Goal: Task Accomplishment & Management: Complete application form

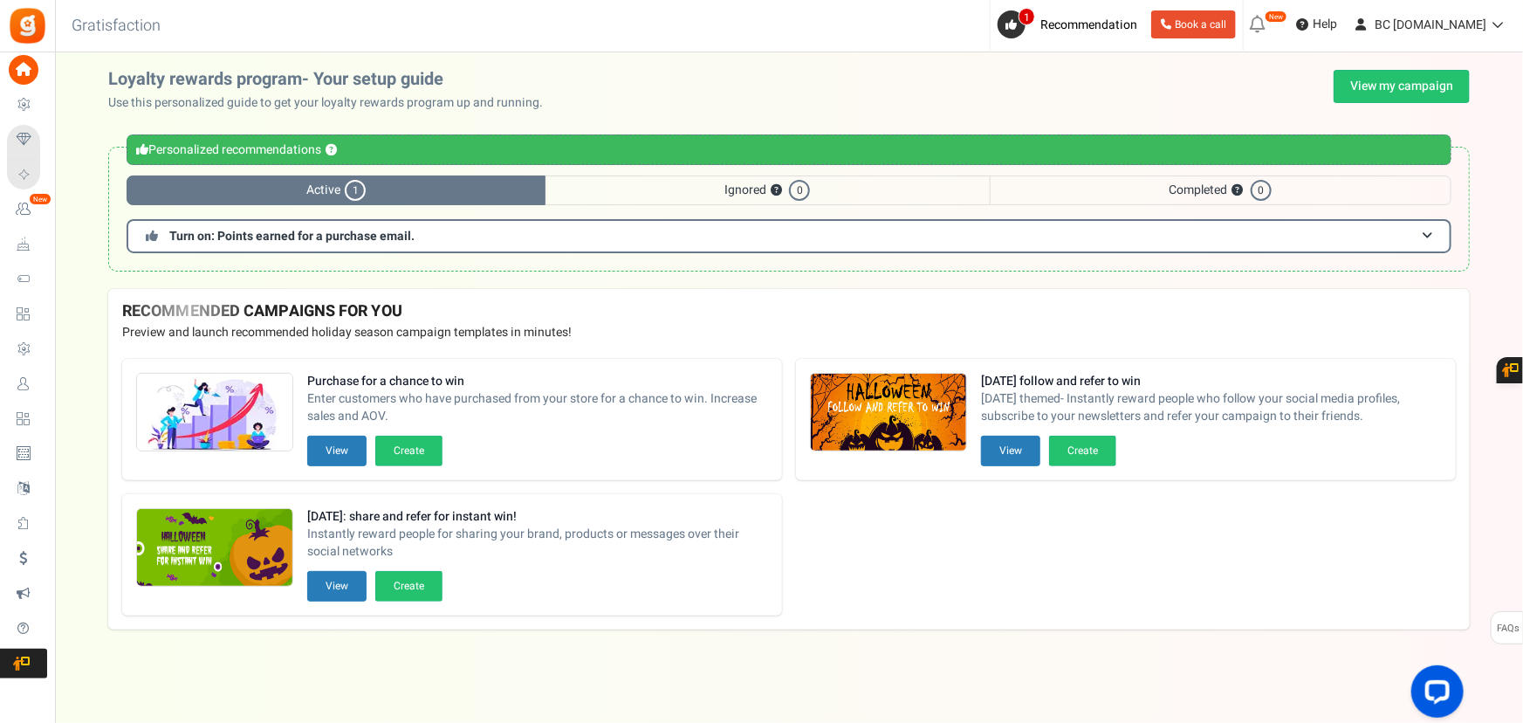
click at [0, 0] on span "Purchase to win" at bounding box center [0, 0] width 0 height 0
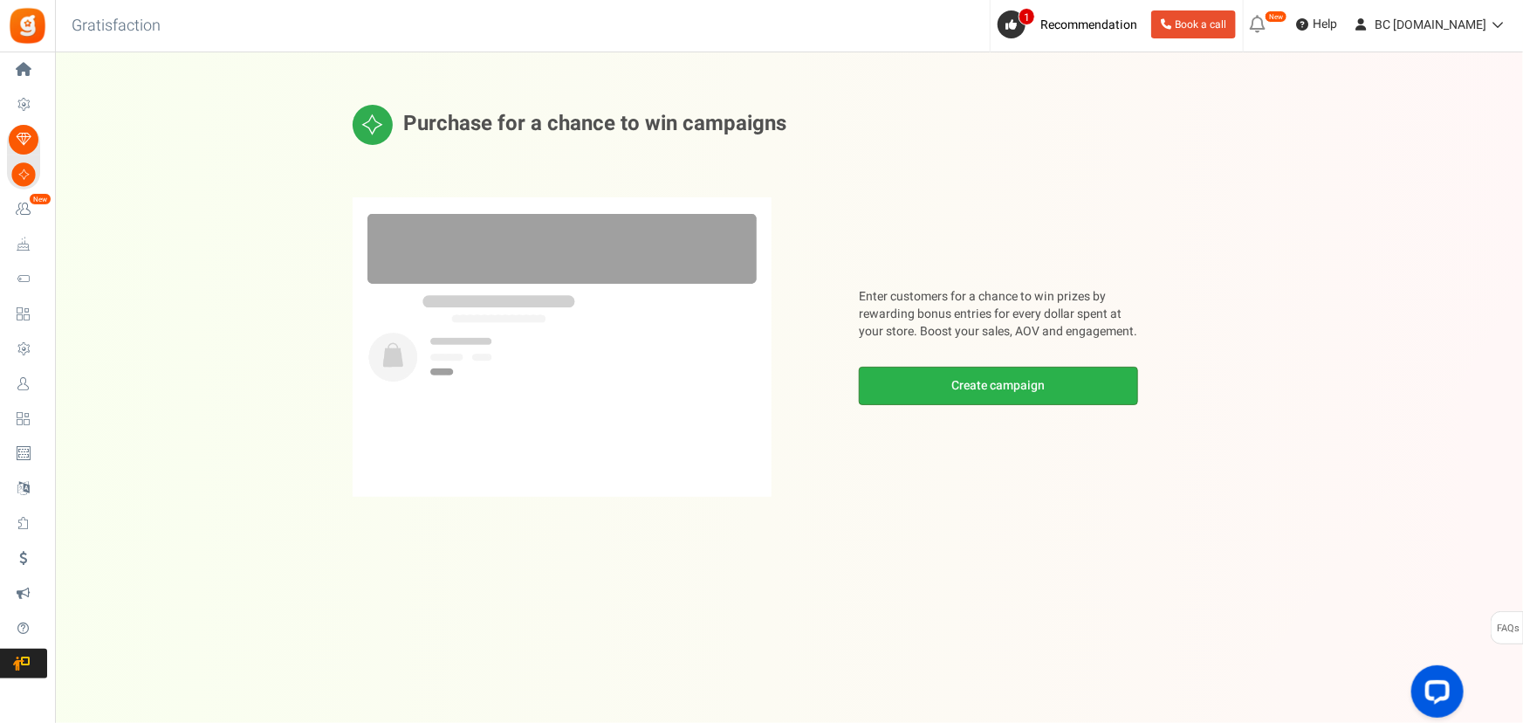
click at [977, 386] on link "Create campaign" at bounding box center [998, 386] width 279 height 38
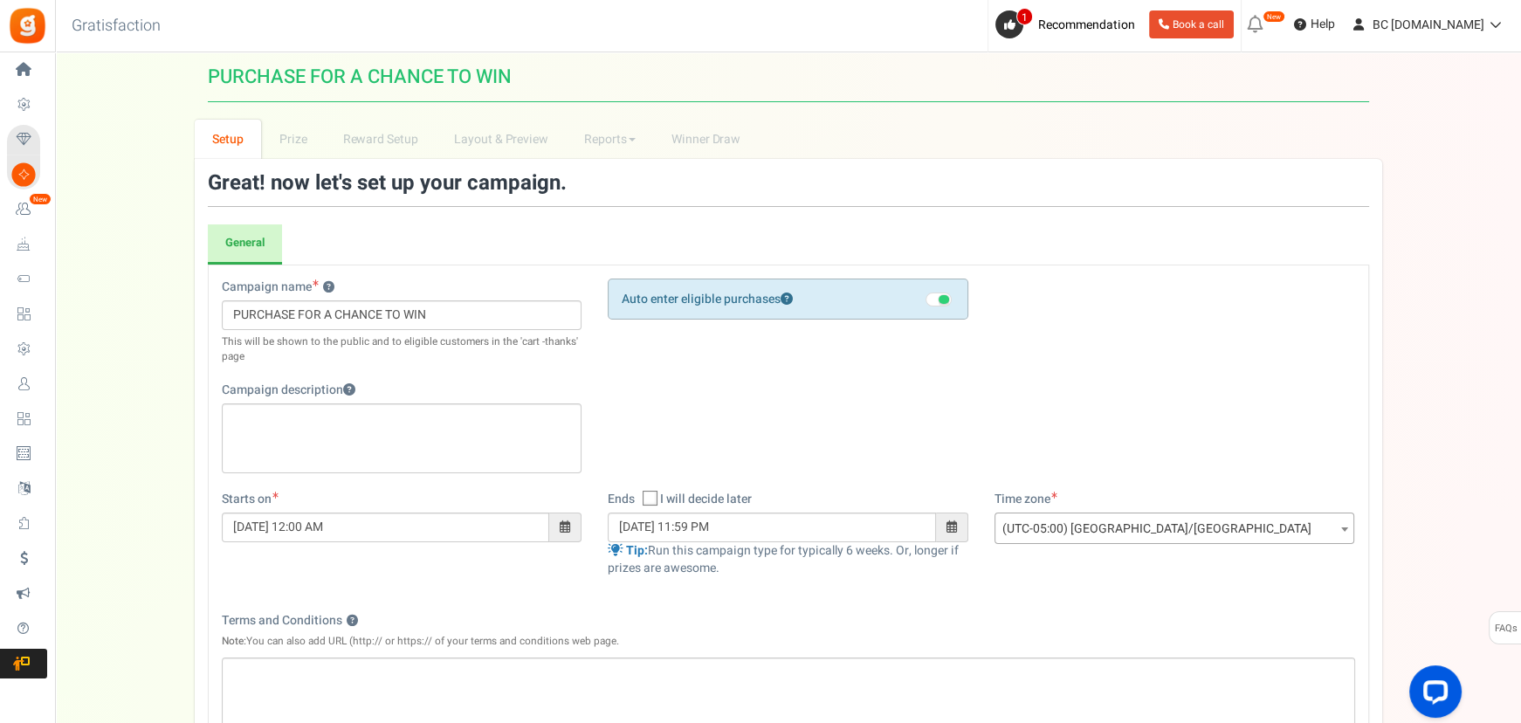
scroll to position [211, 0]
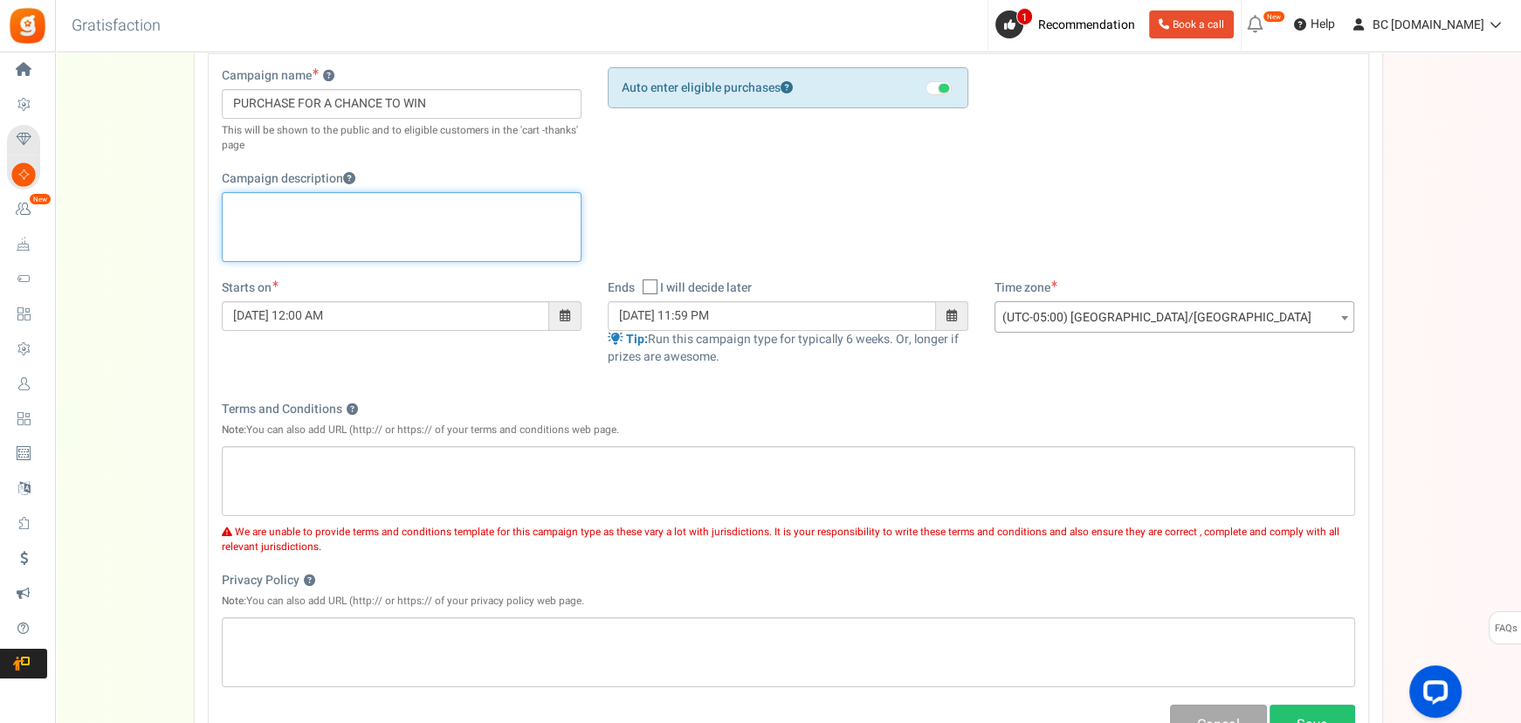
click at [375, 230] on div "Editor, competition_desc" at bounding box center [402, 227] width 361 height 70
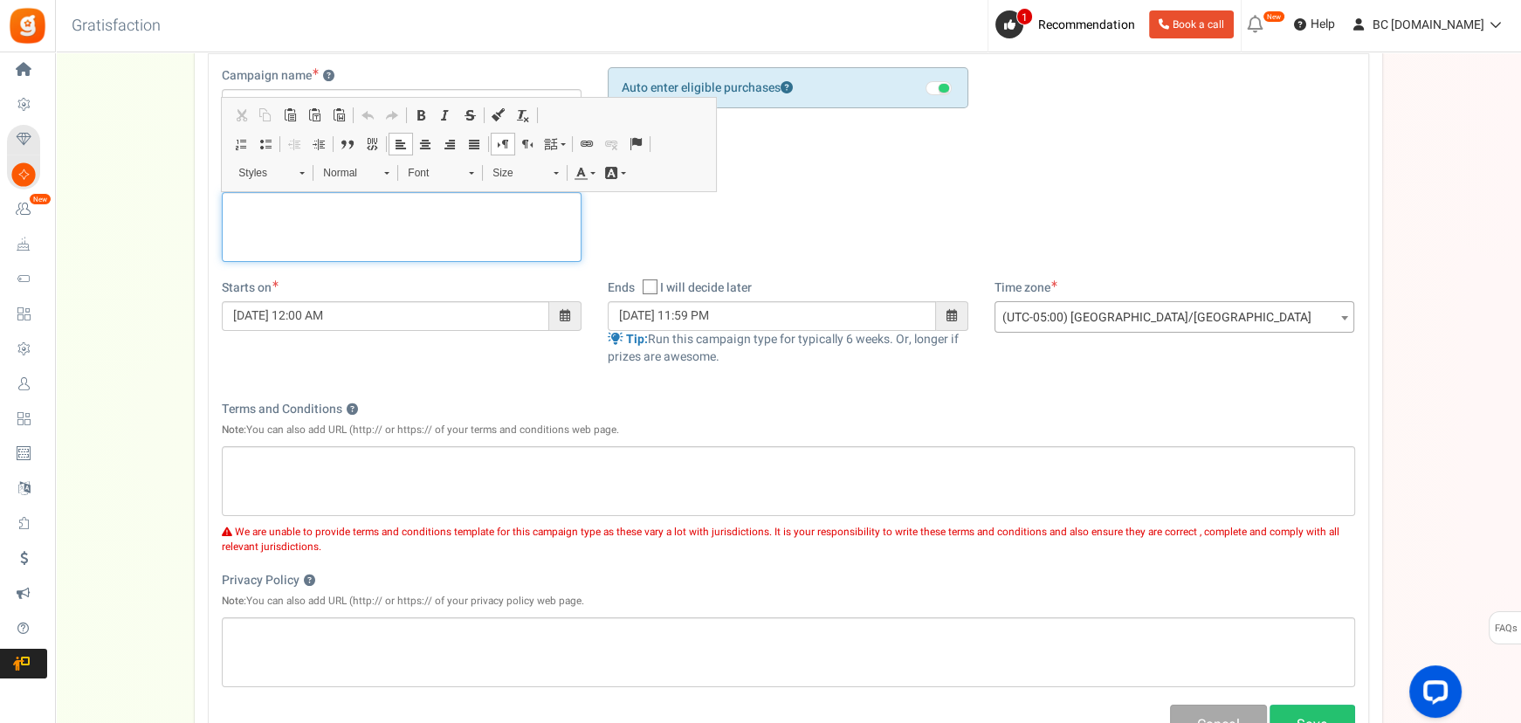
click at [465, 238] on div "Editor, competition_desc" at bounding box center [402, 227] width 361 height 70
click at [724, 236] on div "Campaign name ? Display Title shown publicly PURCHASE FOR A CHANCE TO WIN This …" at bounding box center [788, 173] width 1159 height 212
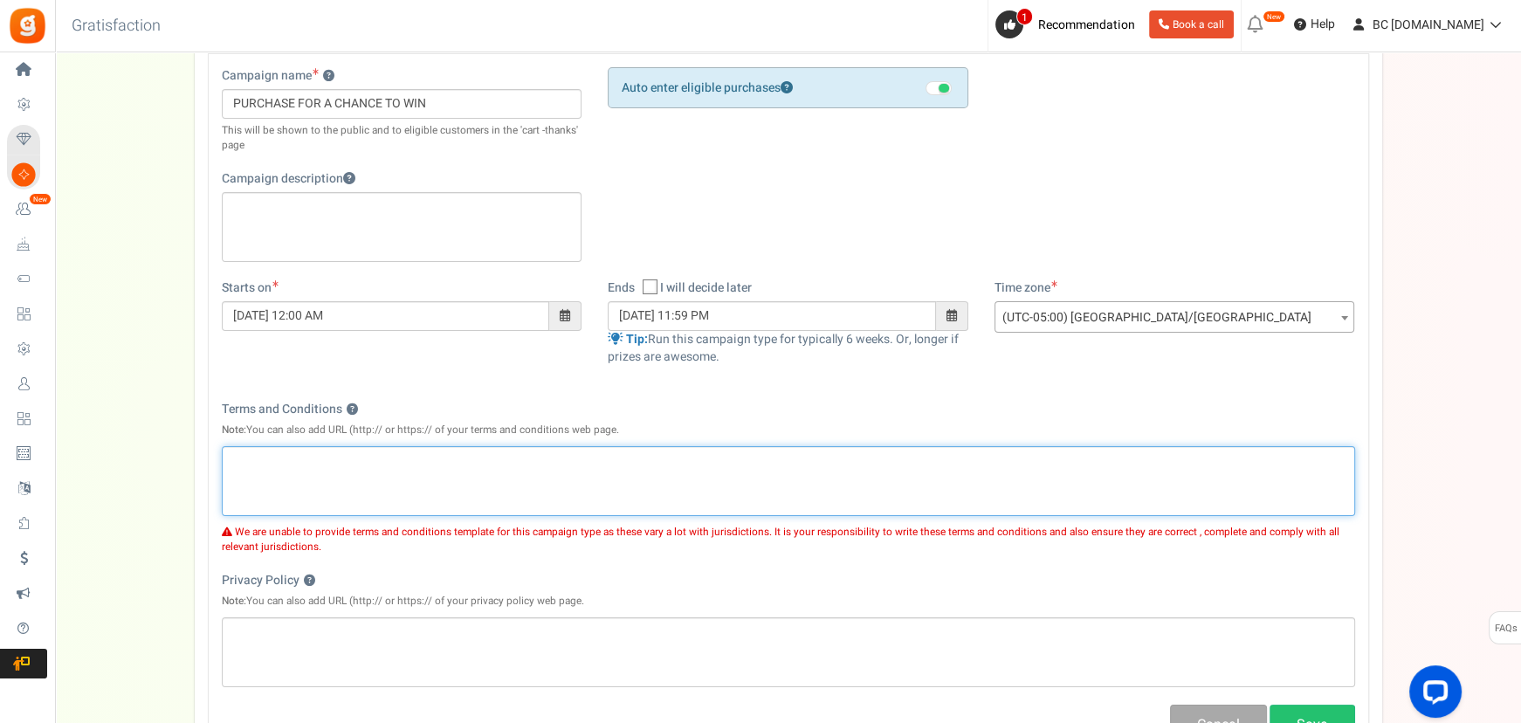
click at [444, 483] on div "Editor, competition_terms" at bounding box center [788, 481] width 1133 height 70
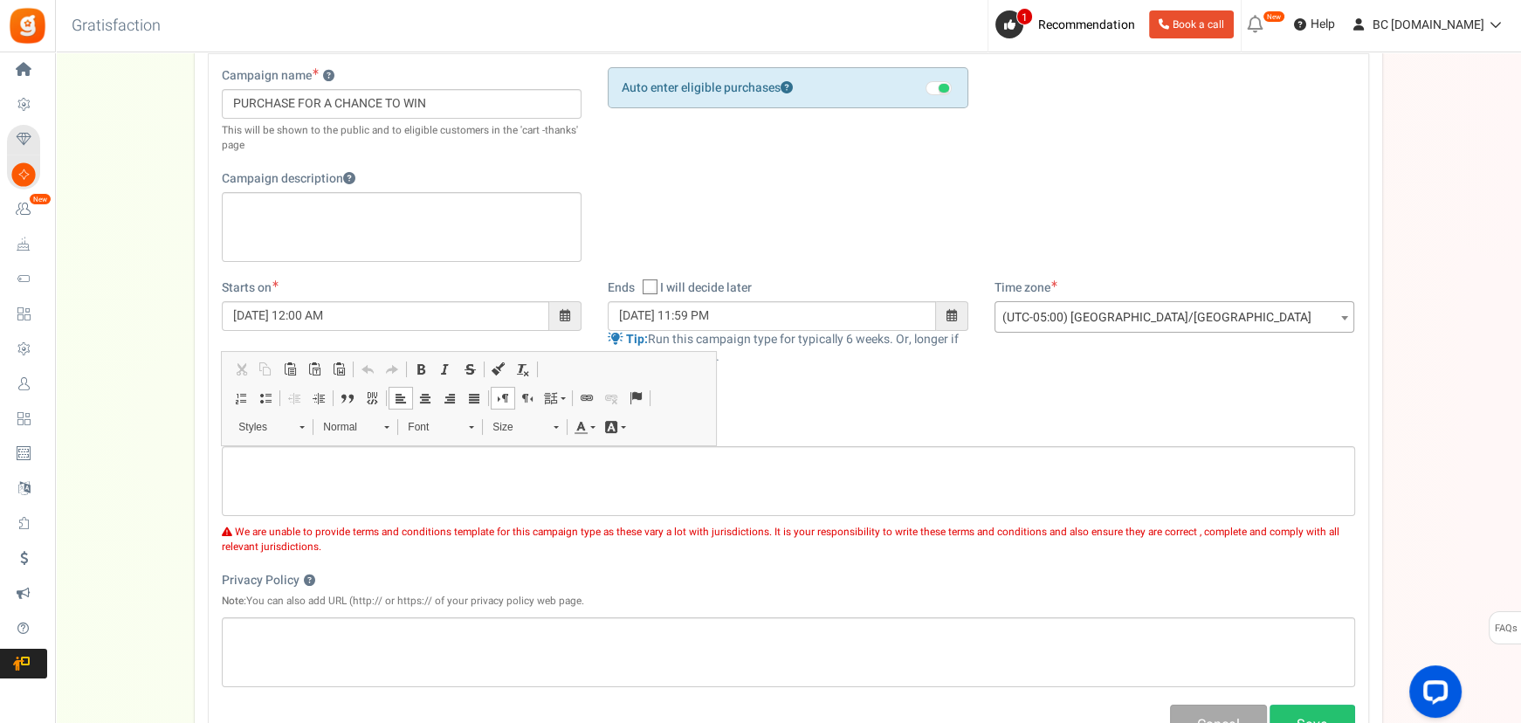
click at [830, 438] on div "Terms and Conditions ? Note: You can also add URL (http:// or https:// of your …" at bounding box center [788, 423] width 1133 height 45
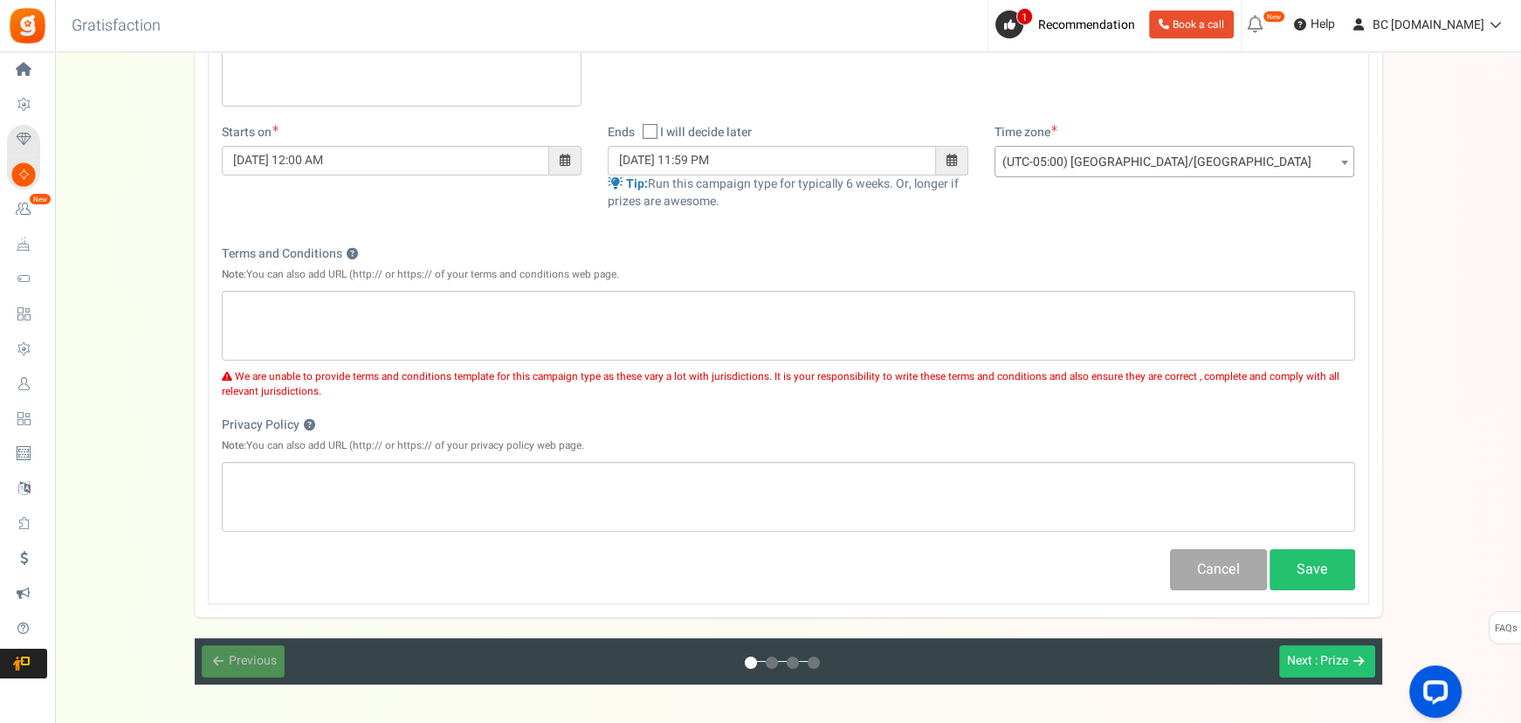
scroll to position [423, 0]
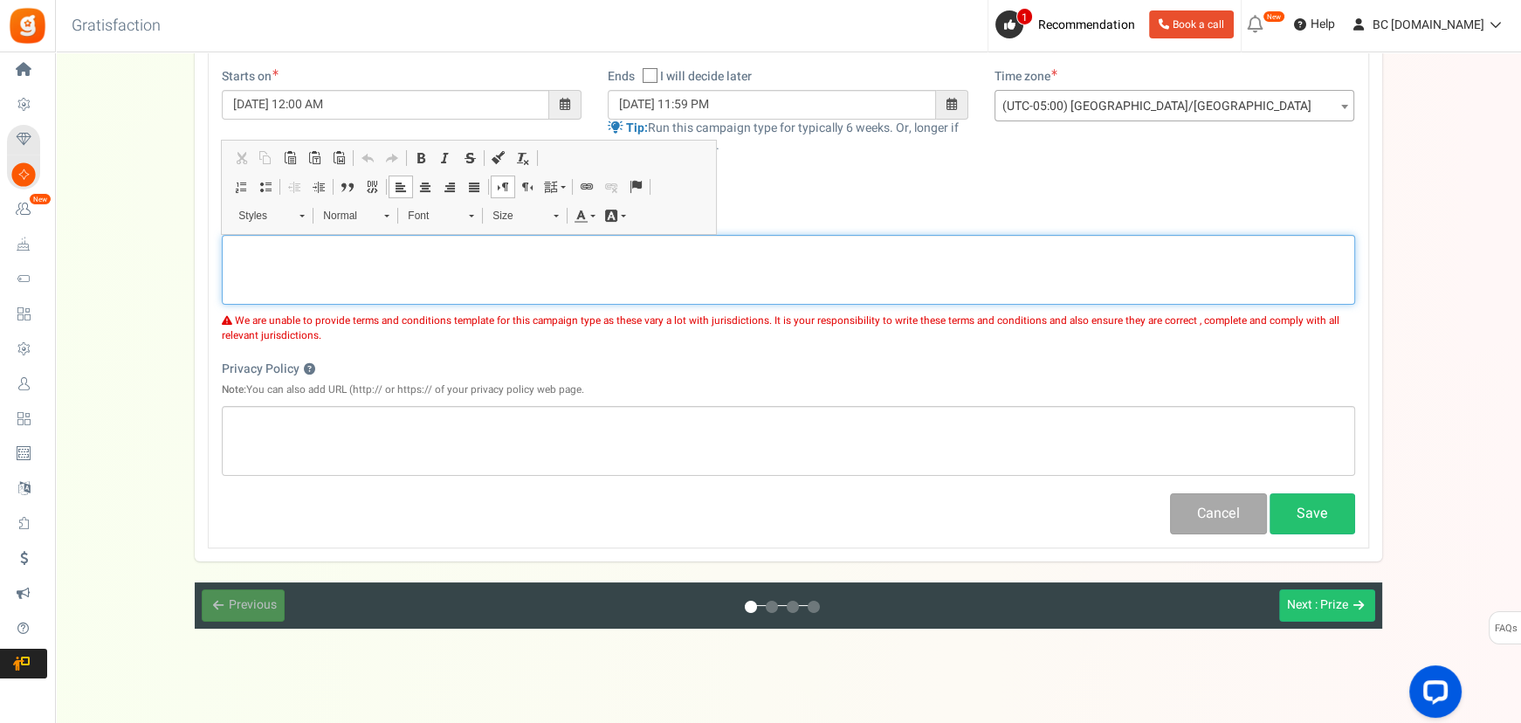
click at [522, 247] on p "Editor, competition_terms" at bounding box center [788, 249] width 1110 height 17
click at [545, 265] on div "Editor, competition_terms" at bounding box center [788, 270] width 1133 height 70
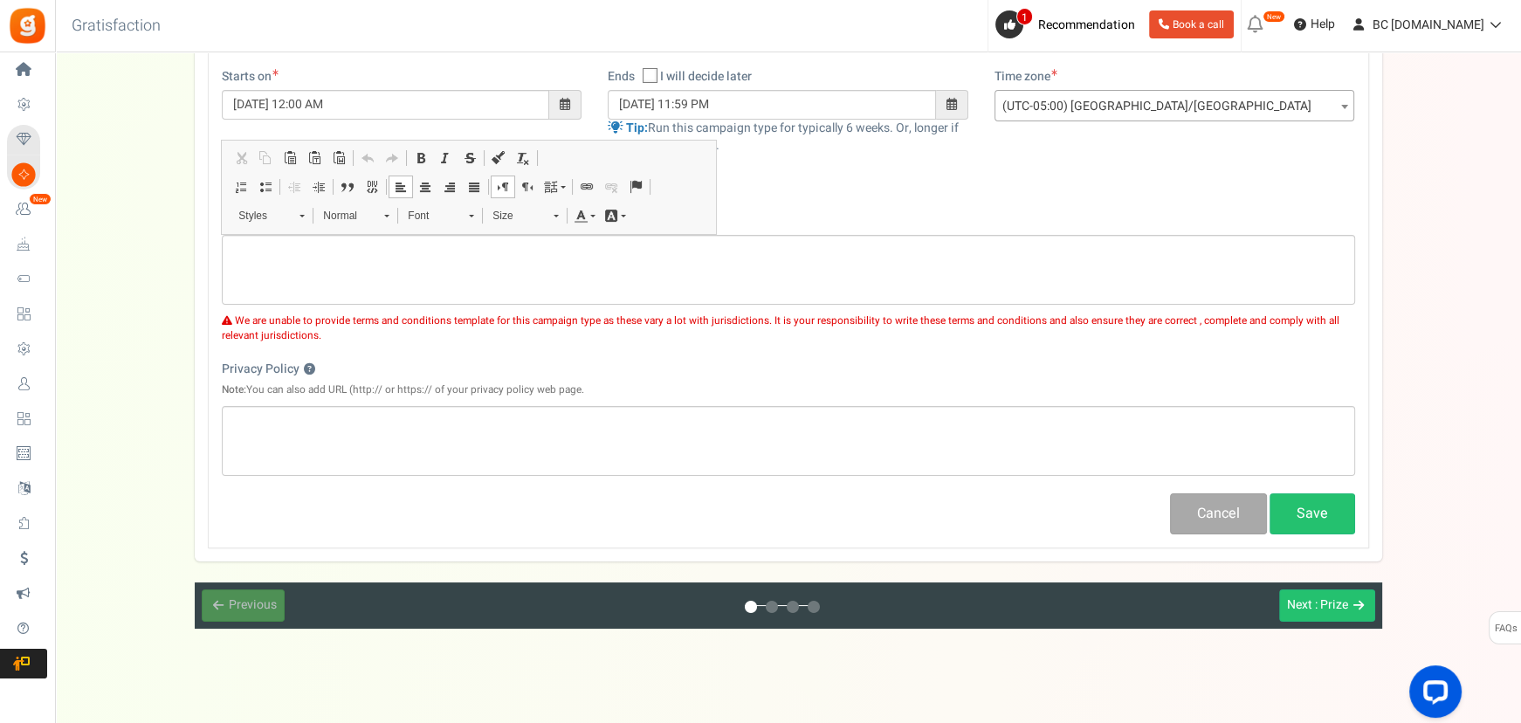
click at [973, 162] on div "Ends Open On I will decide later [DATE] 11:59 PM" at bounding box center [788, 120] width 387 height 104
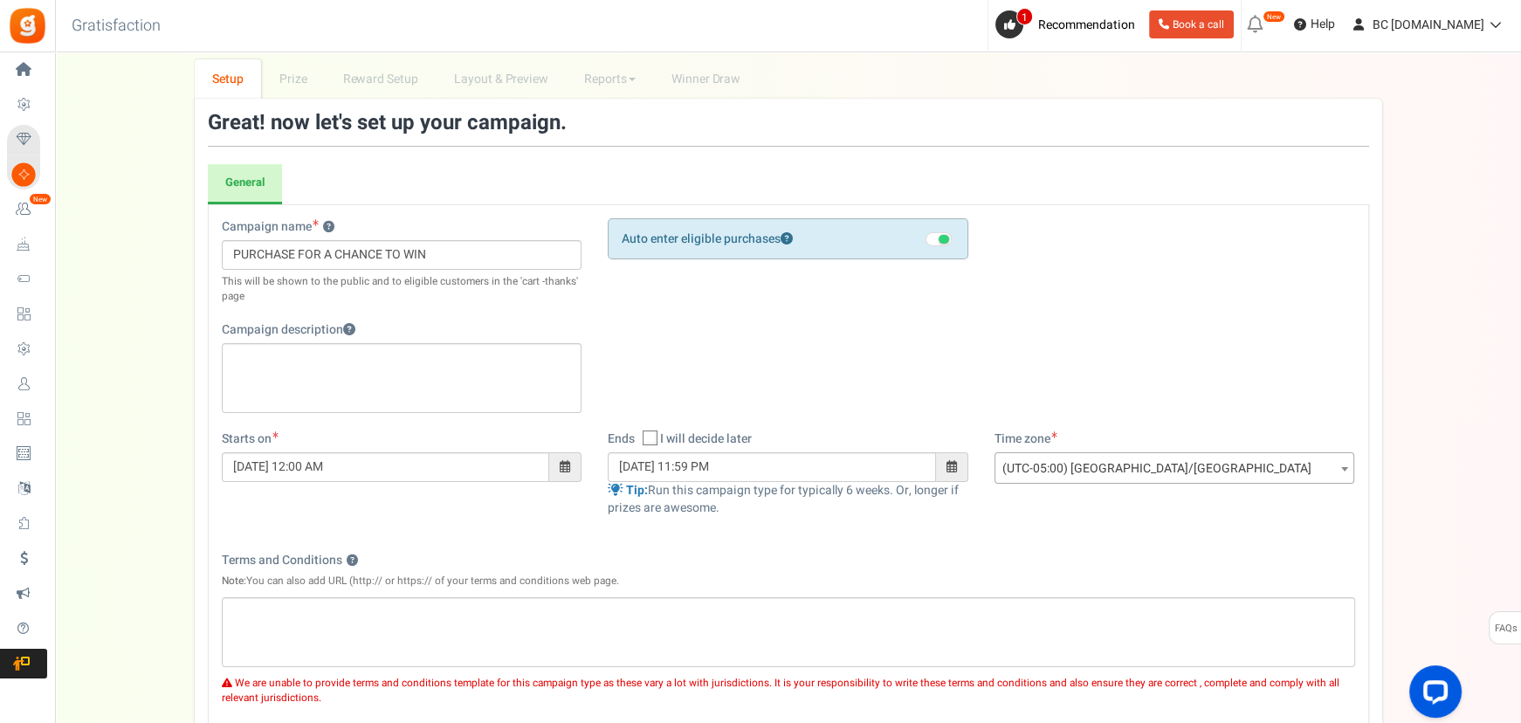
scroll to position [0, 0]
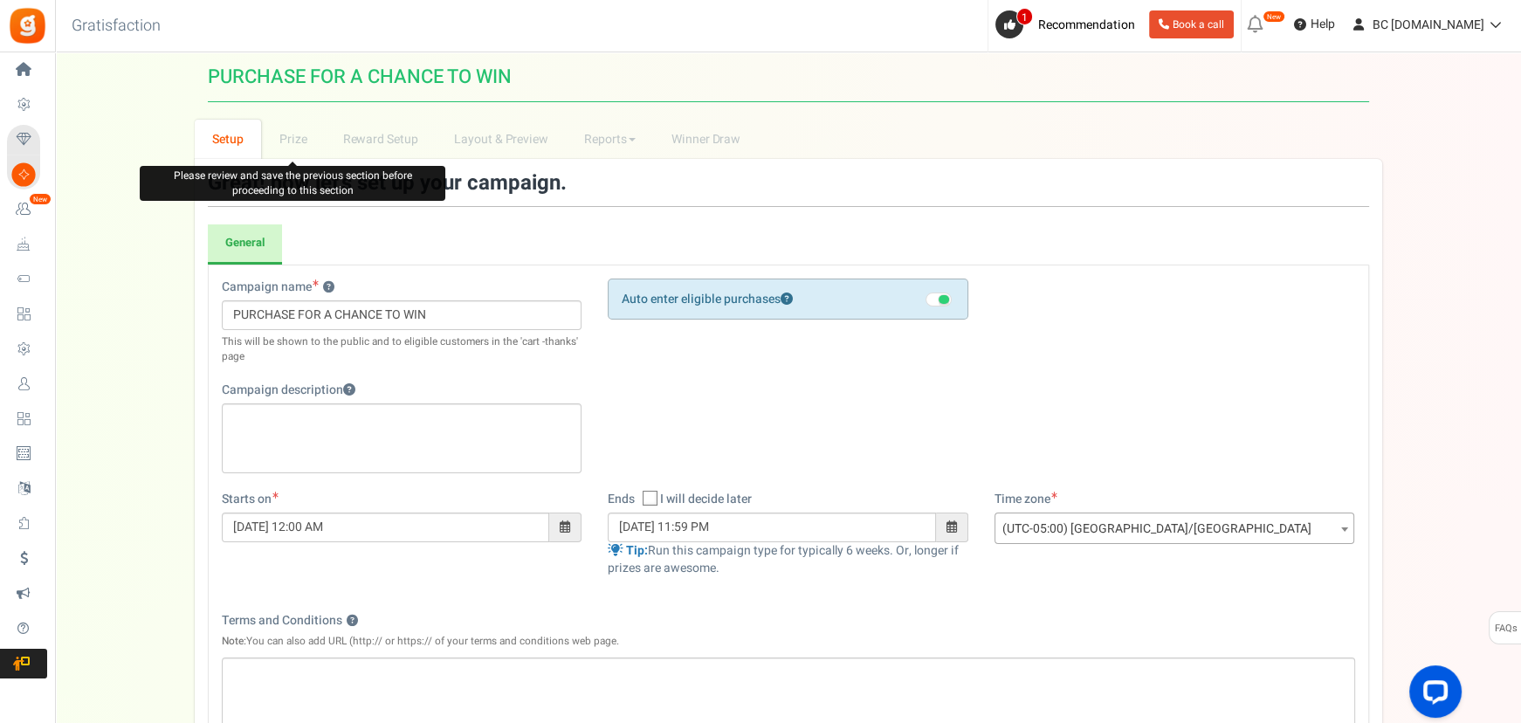
click at [288, 134] on li "Prize" at bounding box center [293, 139] width 64 height 39
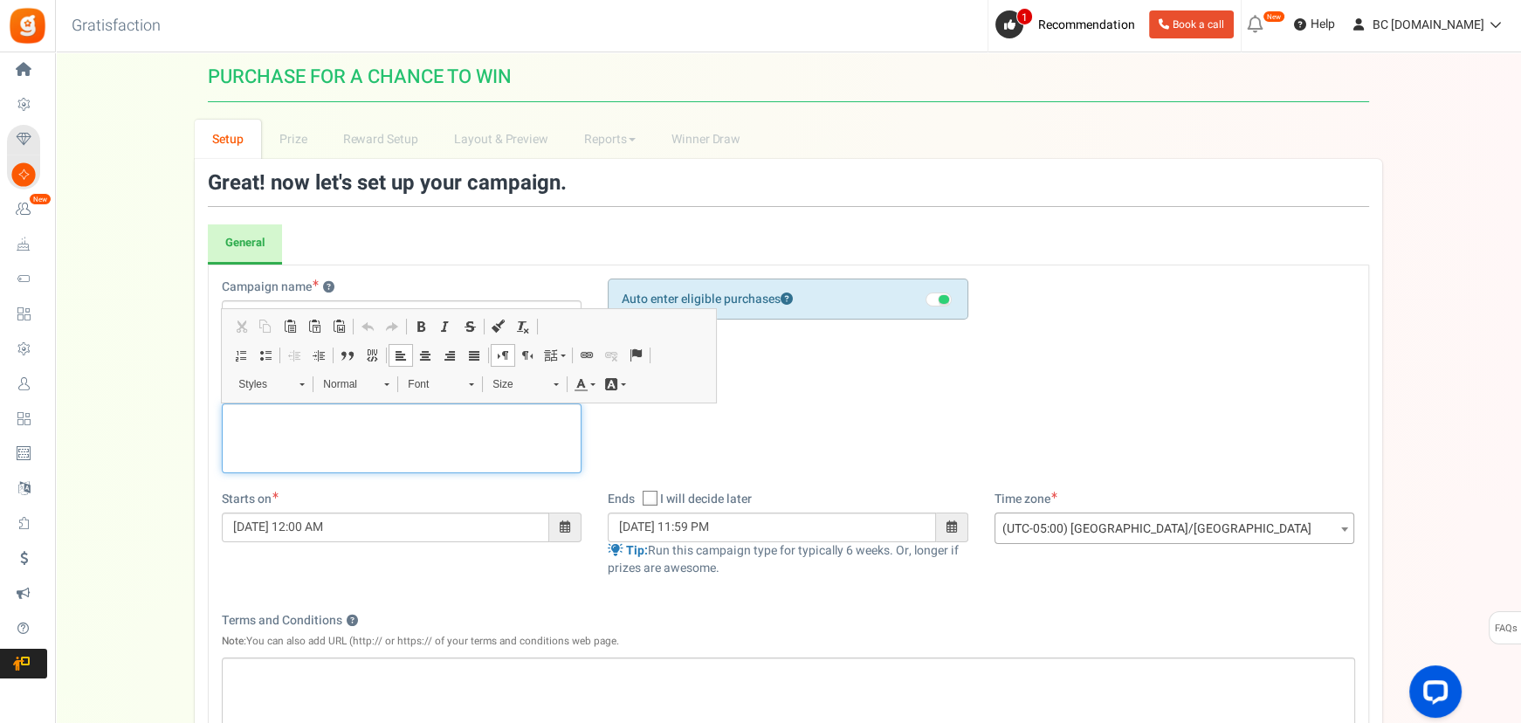
click at [336, 419] on p "Editor, competition_desc" at bounding box center [402, 417] width 338 height 17
click at [849, 416] on div "Campaign name ? Display Title shown publicly PURCHASE FOR A CHANCE TO WIN This …" at bounding box center [788, 384] width 1159 height 212
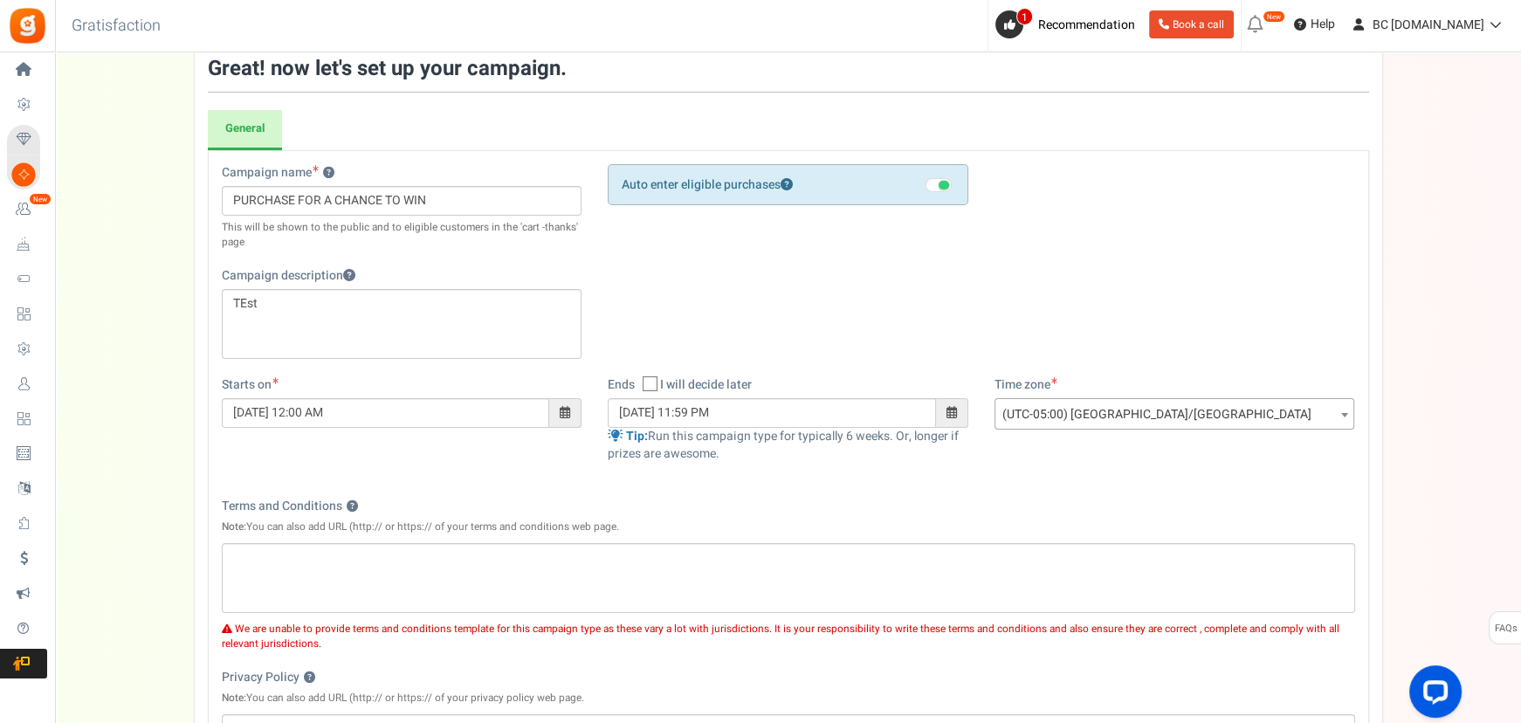
scroll to position [211, 0]
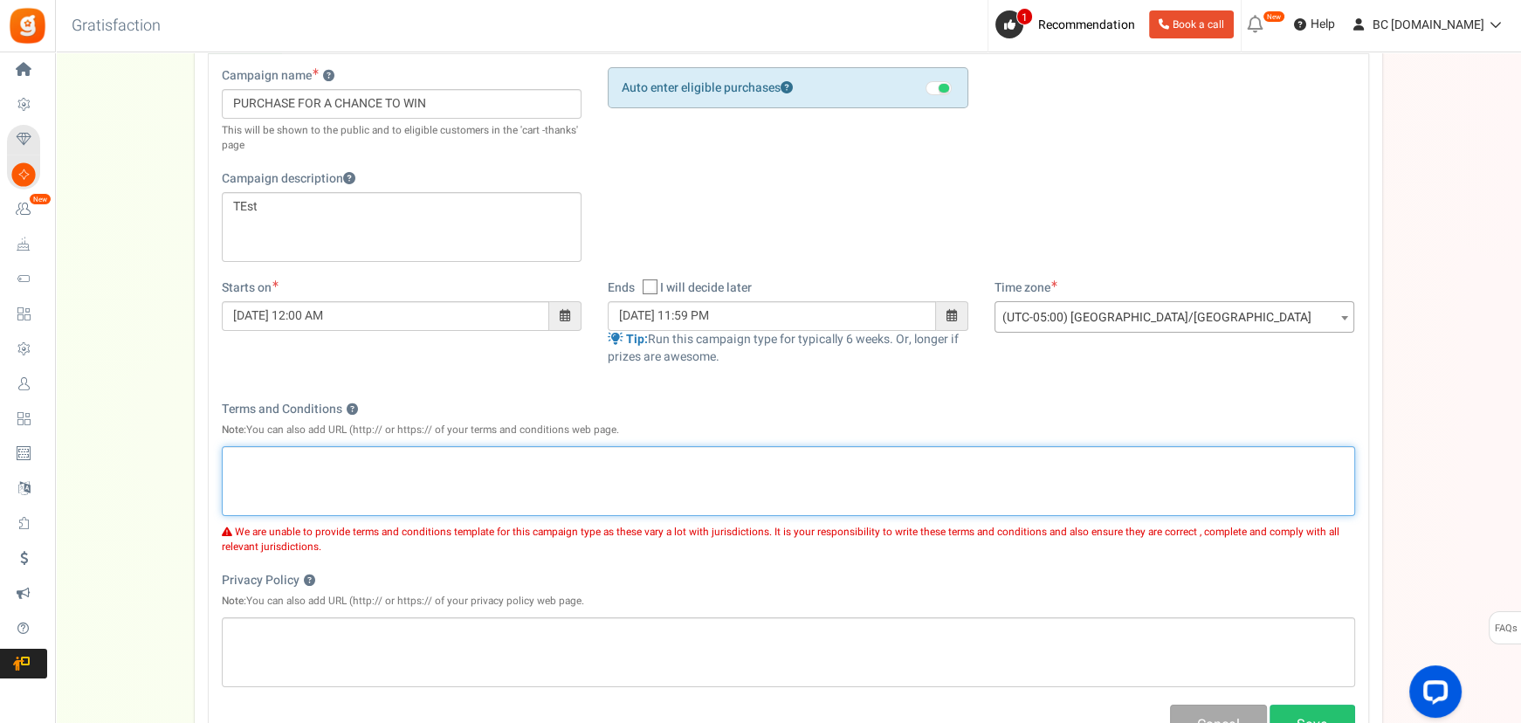
click at [423, 472] on div "Editor, competition_terms" at bounding box center [788, 481] width 1133 height 70
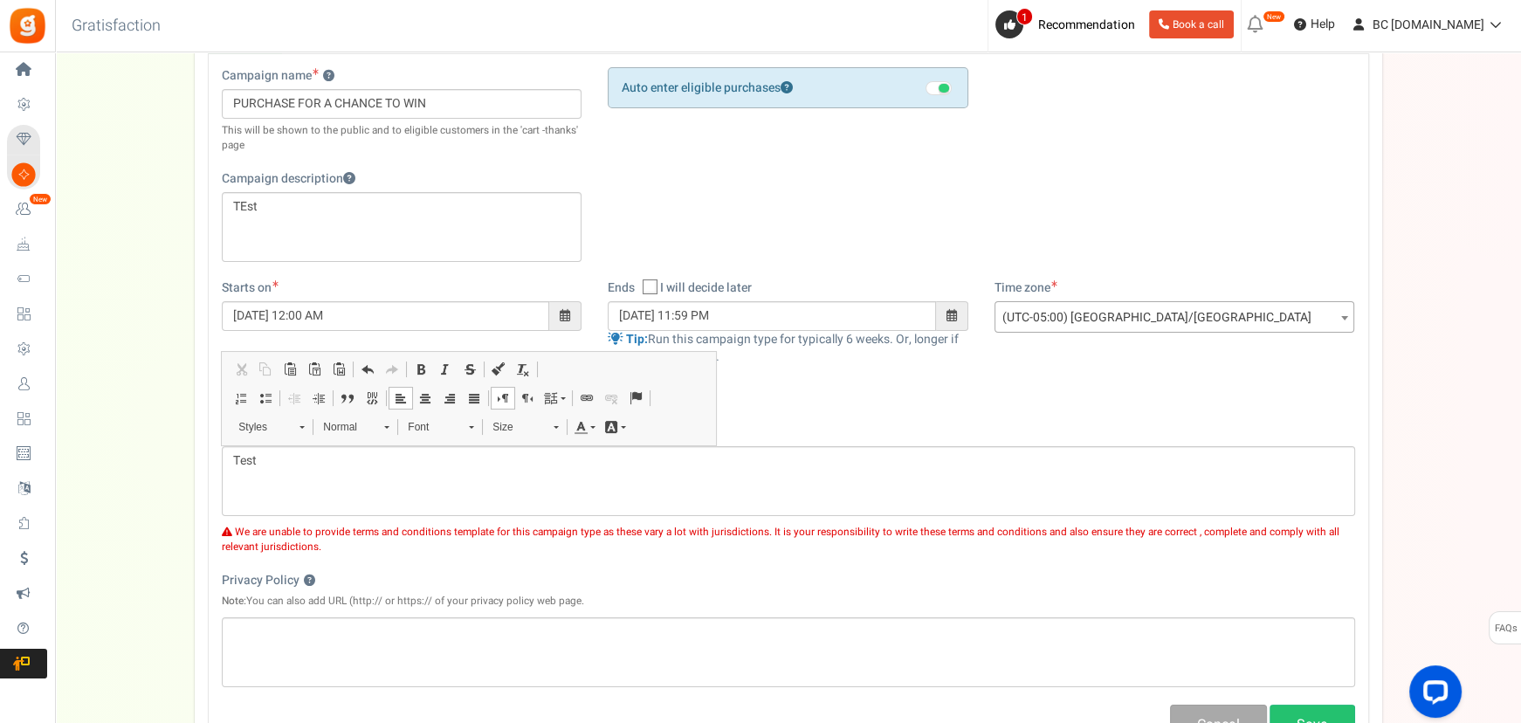
click at [800, 210] on div "Campaign name ? Display Title shown publicly PURCHASE FOR A CHANCE TO WIN This …" at bounding box center [788, 173] width 1159 height 212
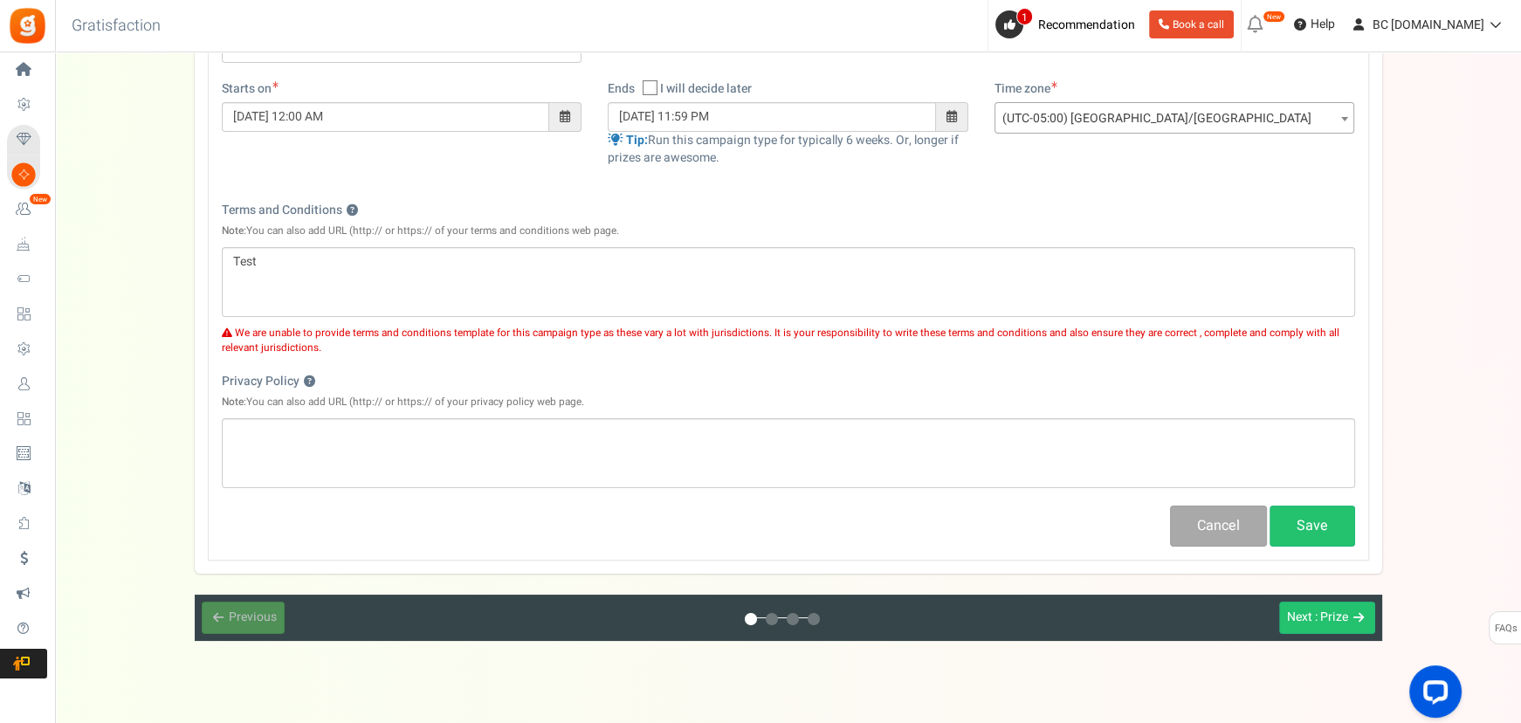
scroll to position [432, 0]
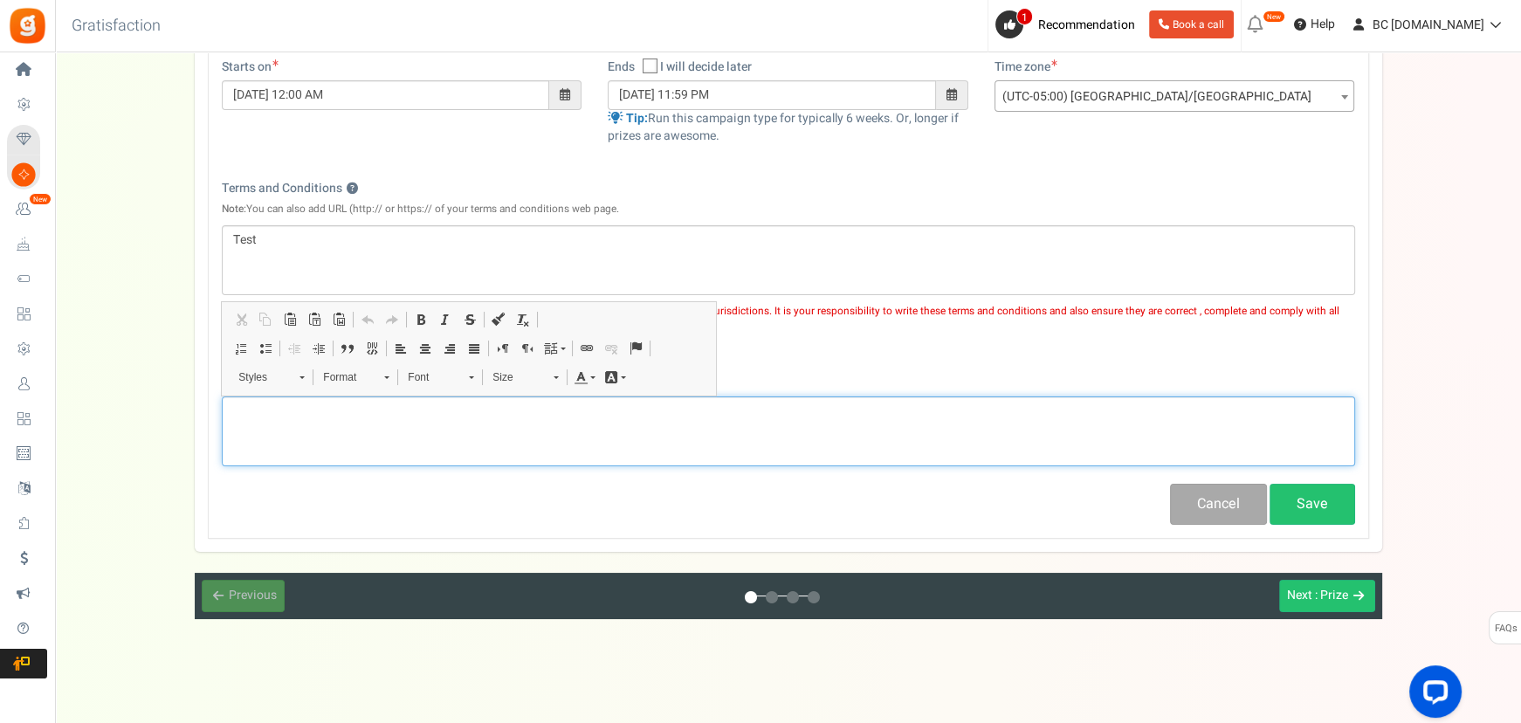
click at [473, 441] on div "Editor, competition_privacy" at bounding box center [788, 431] width 1133 height 70
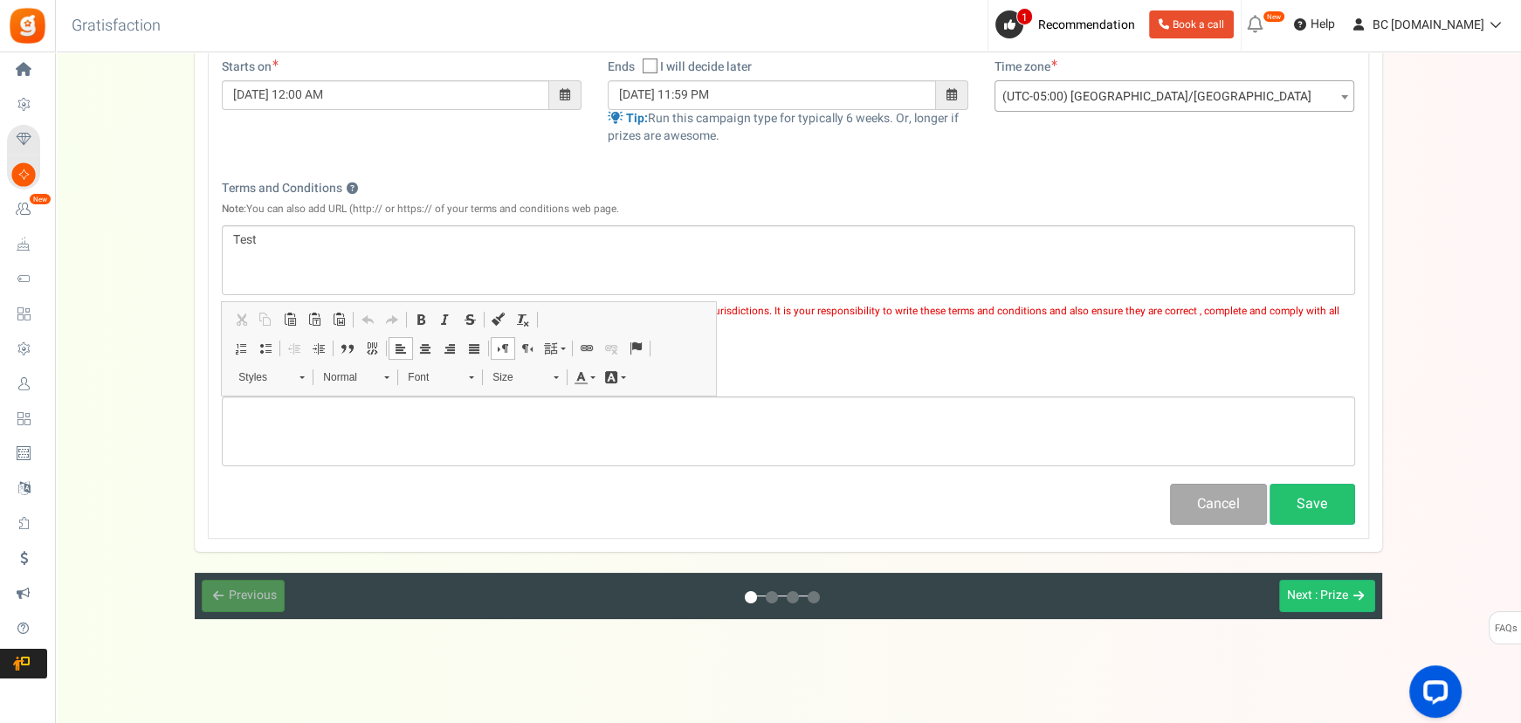
click at [960, 357] on div "Privacy Policy ? Note: You can also add URL (http:// or https:// of your privac…" at bounding box center [788, 369] width 1133 height 37
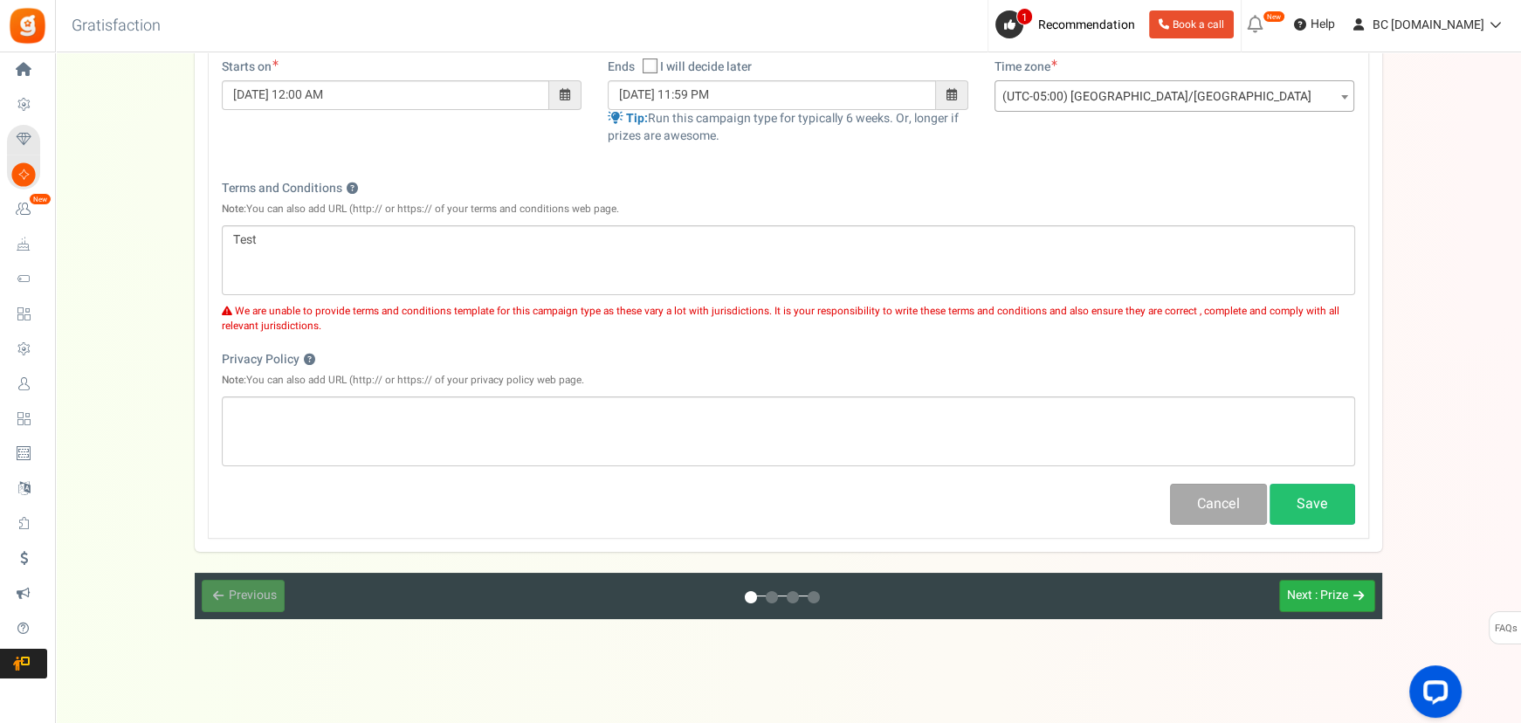
click at [1357, 603] on button "Next : Prize" at bounding box center [1327, 596] width 96 height 32
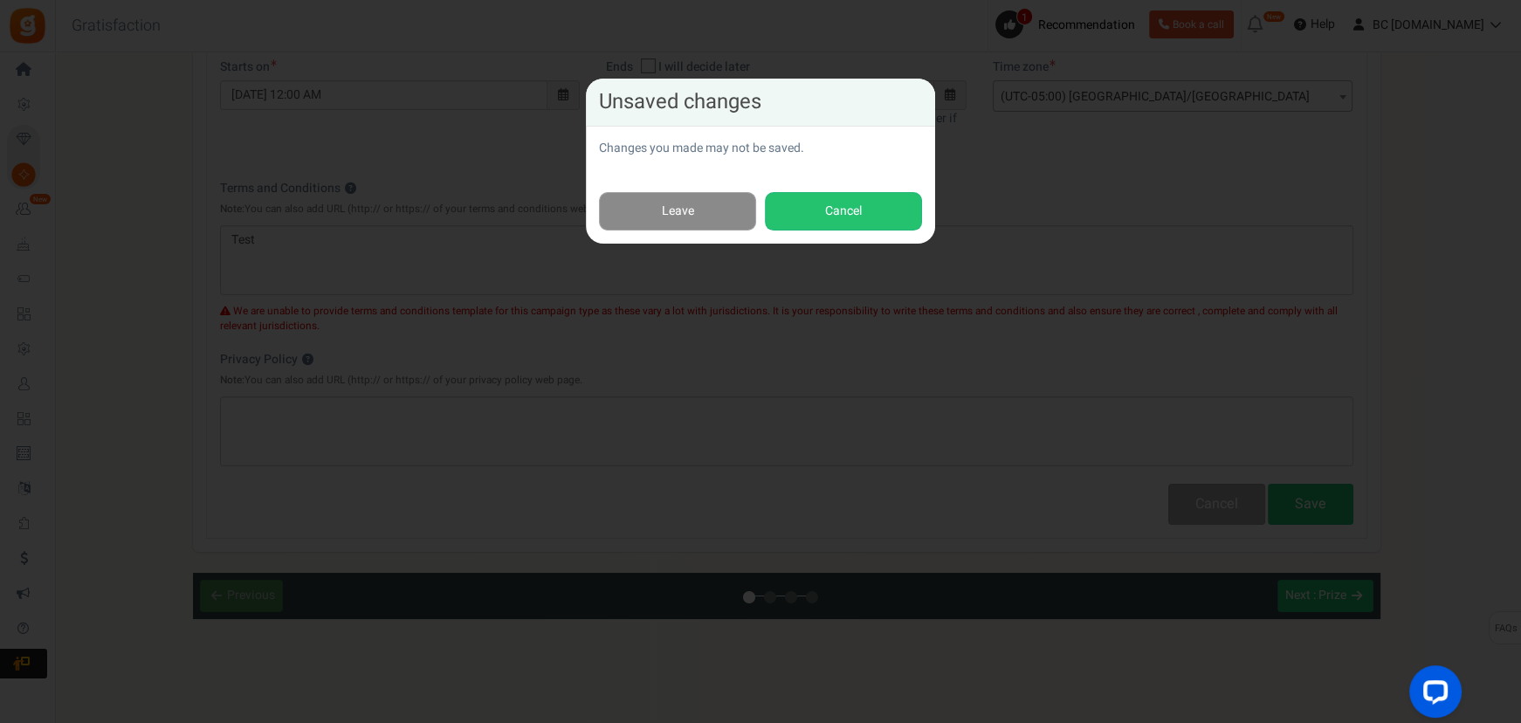
click at [690, 199] on link "Leave" at bounding box center [677, 211] width 157 height 39
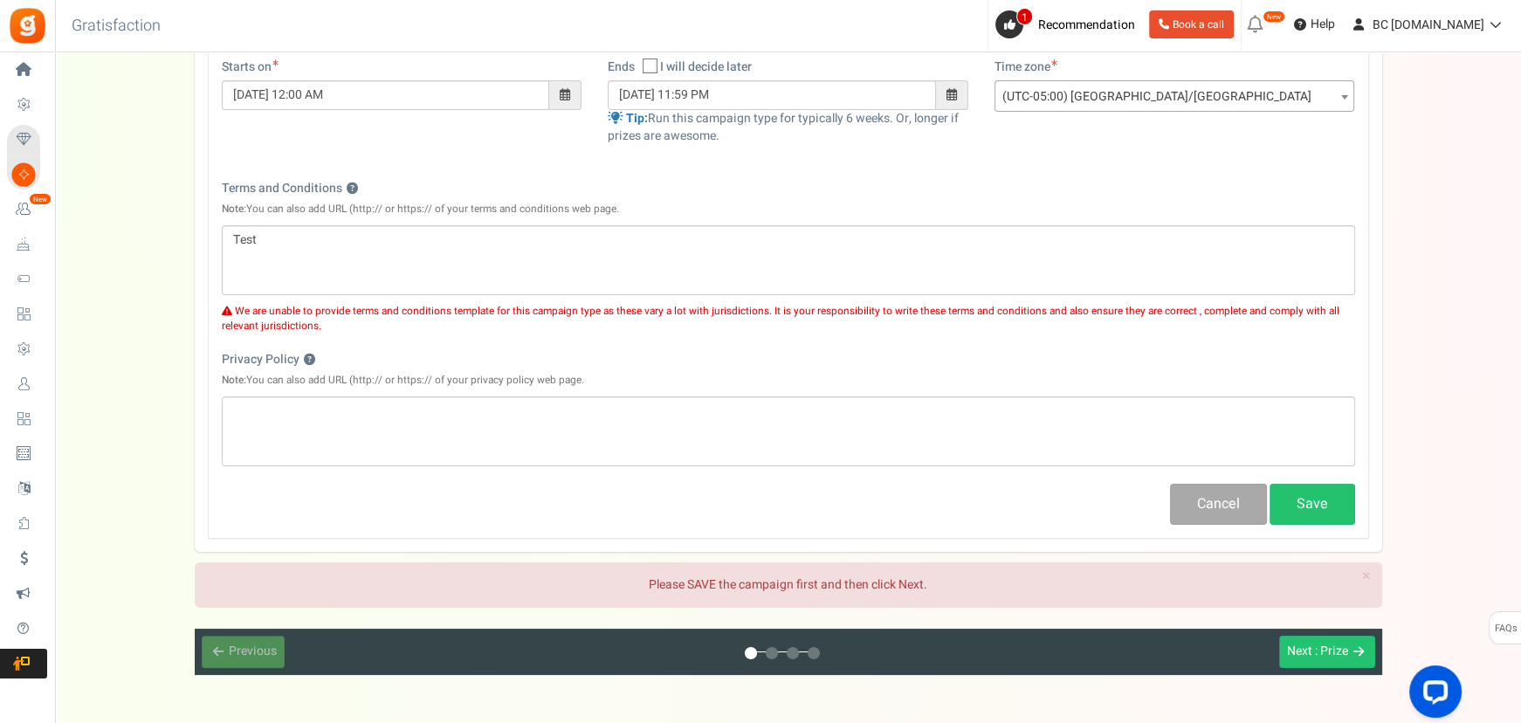
click at [1359, 514] on div "Cancel Save" at bounding box center [788, 504] width 1159 height 41
click at [1323, 499] on button "Save" at bounding box center [1312, 504] width 86 height 41
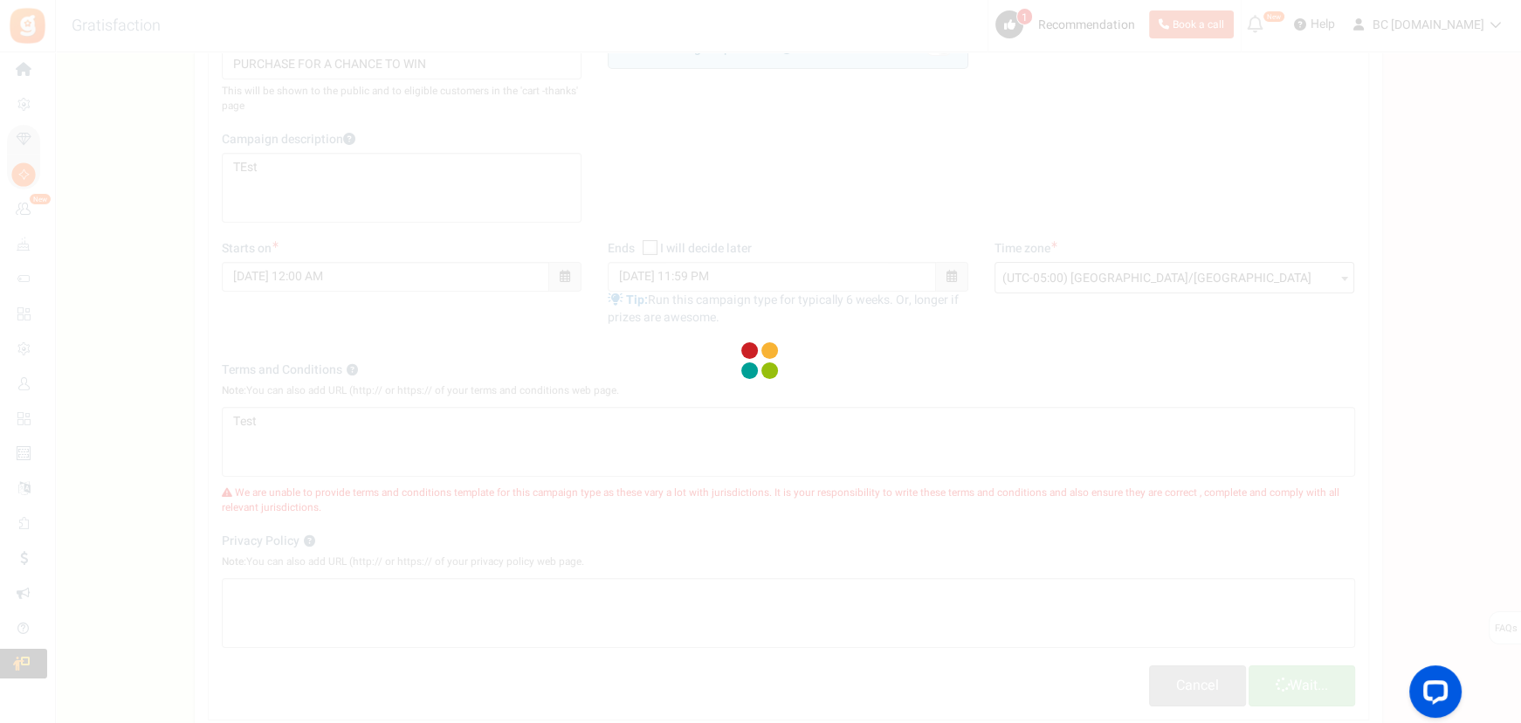
scroll to position [220, 0]
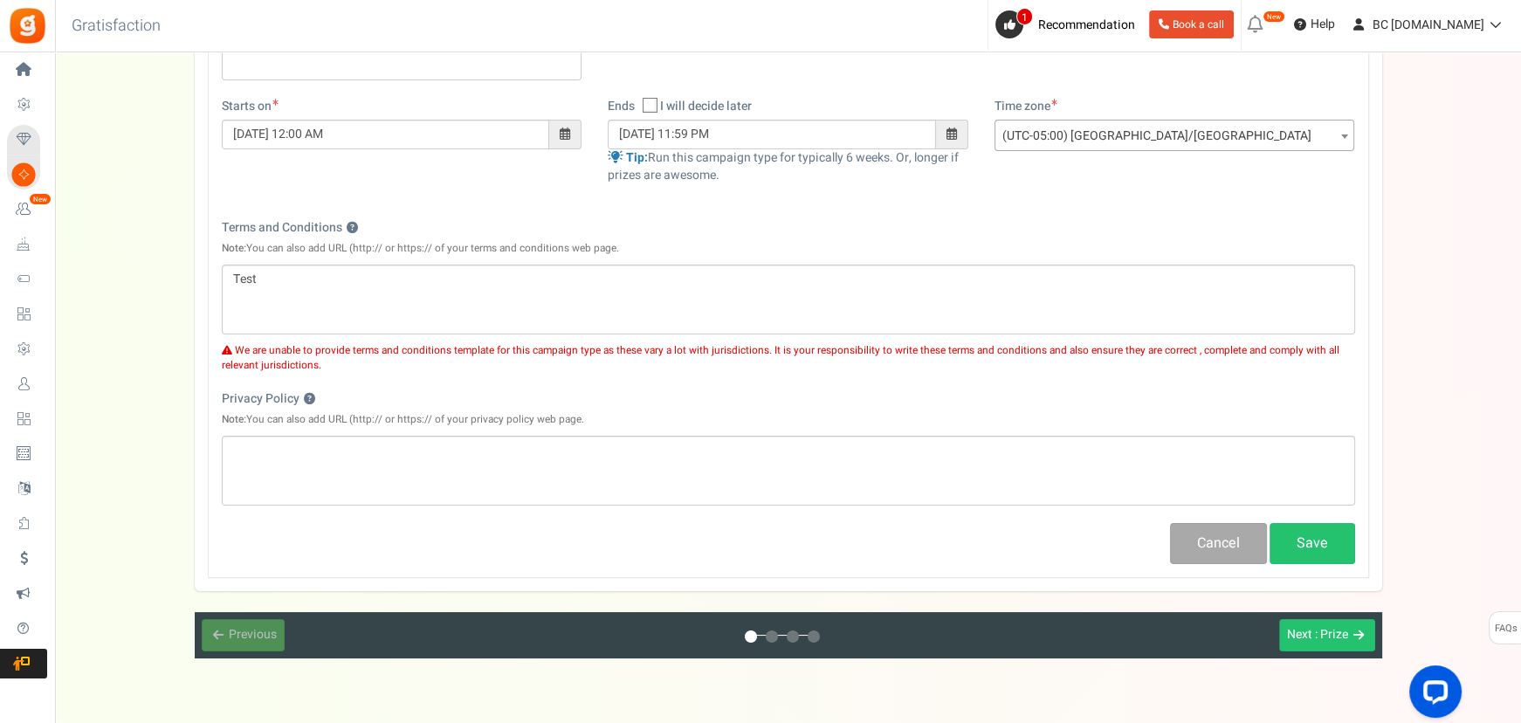
scroll to position [423, 0]
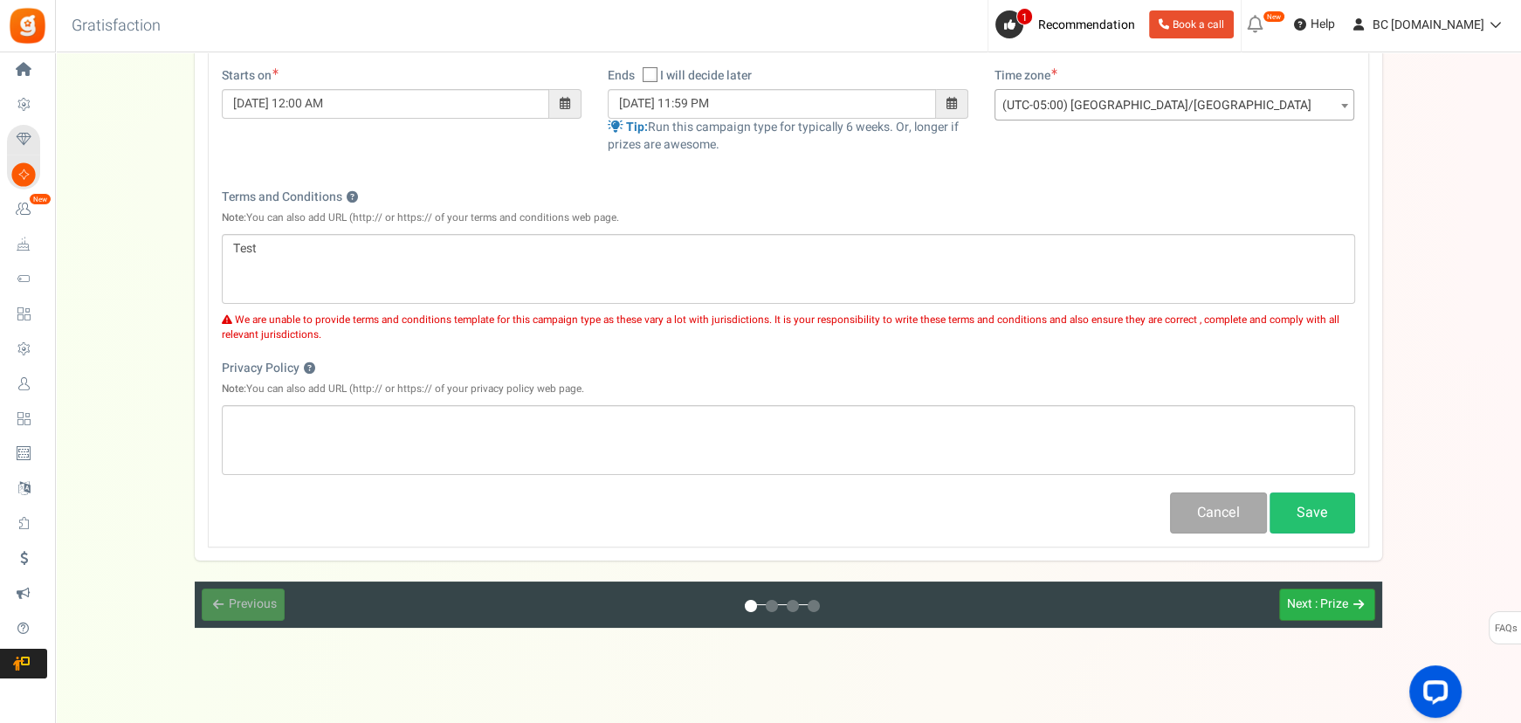
click at [1308, 609] on span "Next" at bounding box center [1299, 604] width 25 height 18
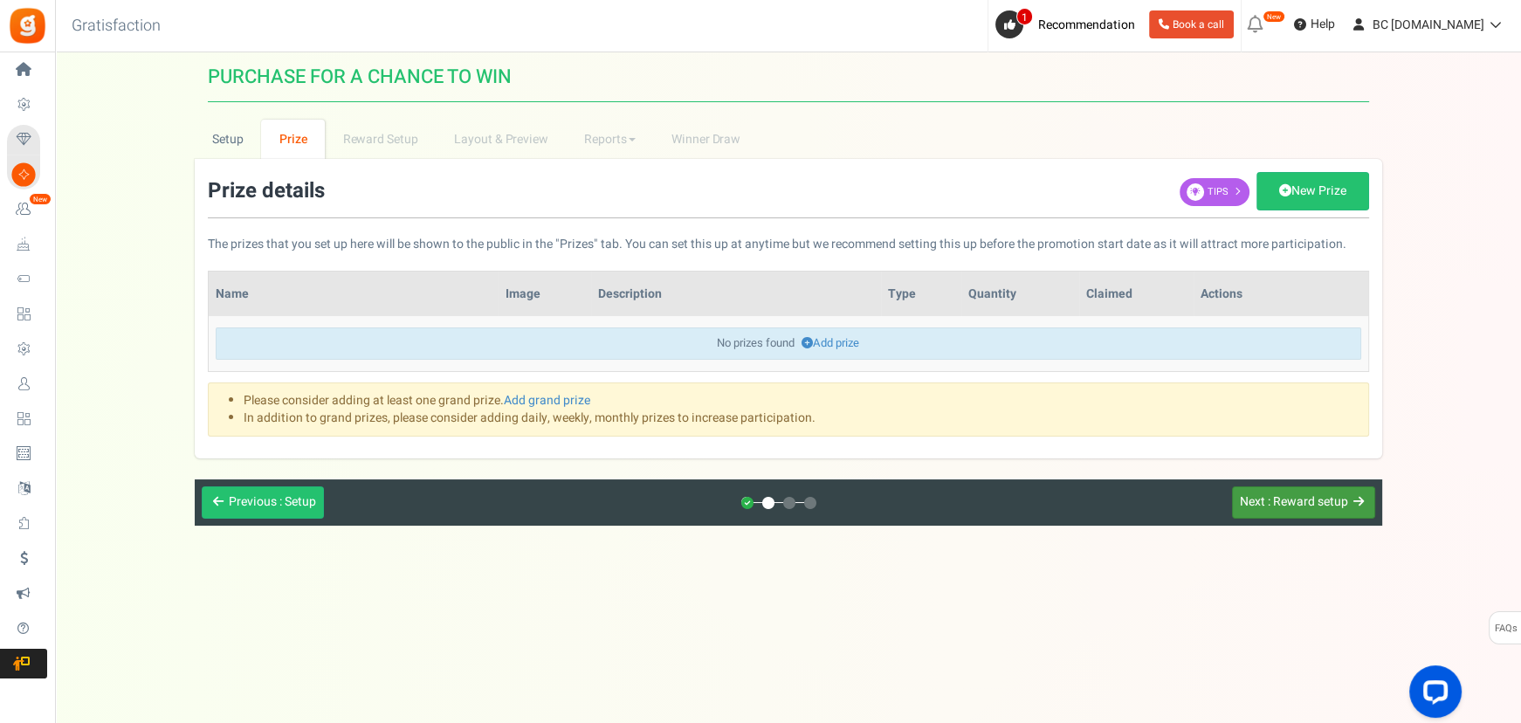
scroll to position [0, 0]
drag, startPoint x: 833, startPoint y: 347, endPoint x: 825, endPoint y: 352, distance: 9.0
click at [833, 347] on link "Add prize" at bounding box center [832, 342] width 58 height 17
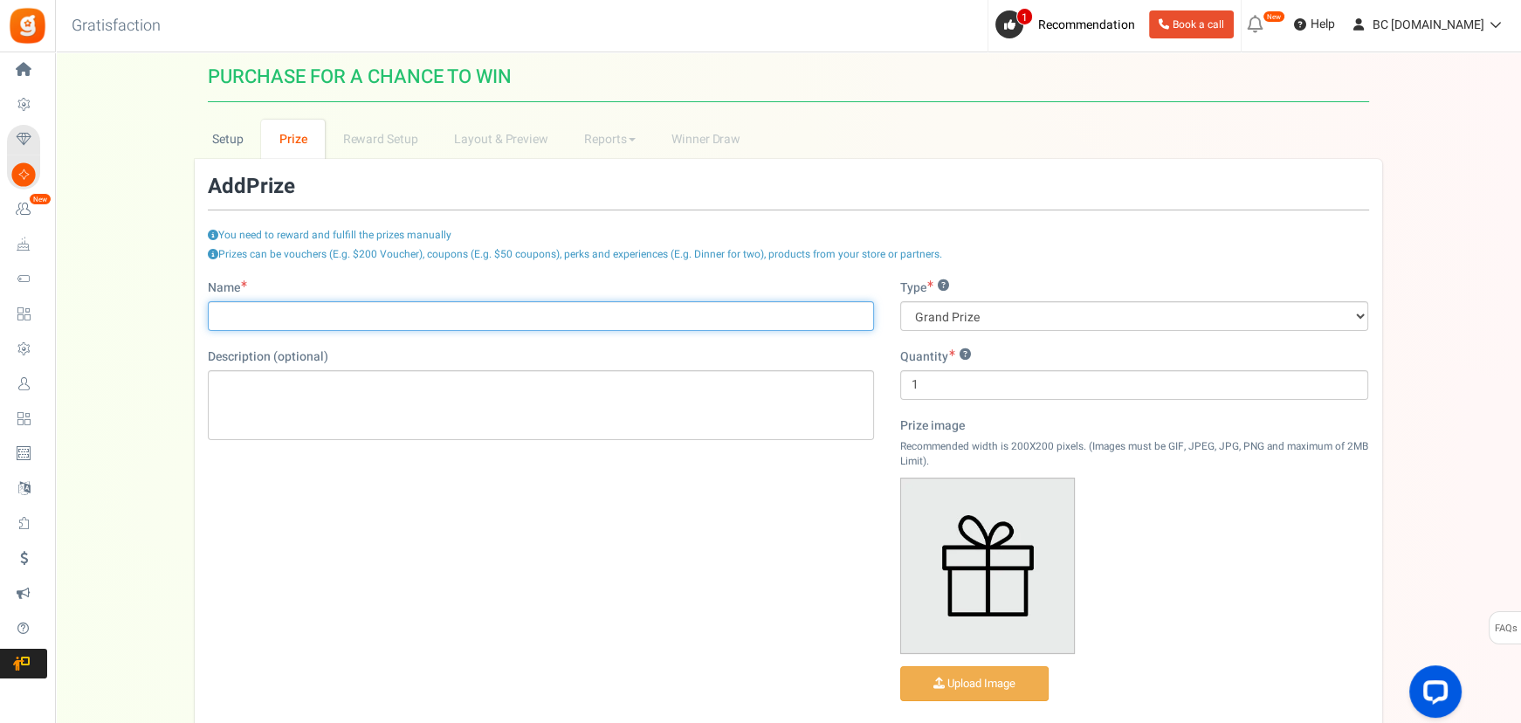
click at [388, 306] on input "Name" at bounding box center [541, 316] width 666 height 30
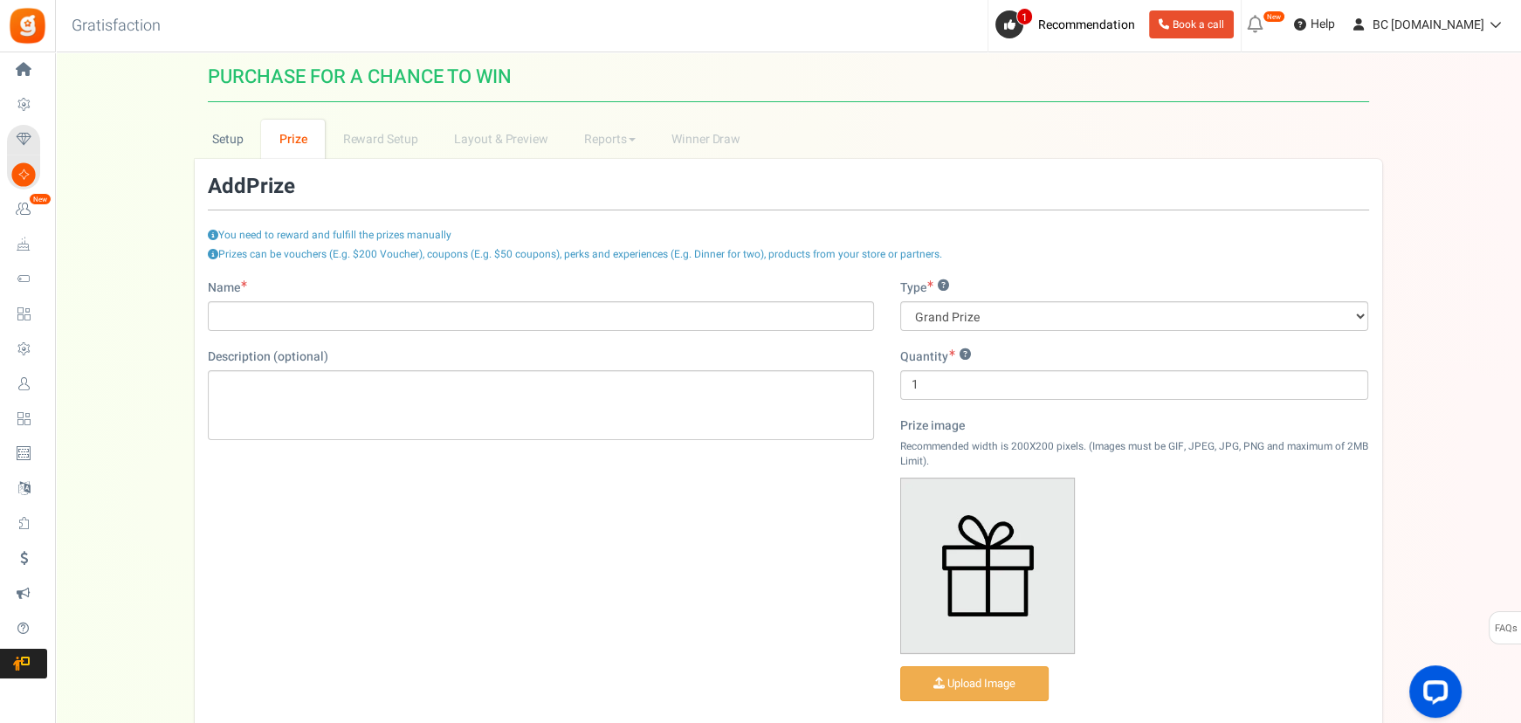
click at [354, 542] on div "Name Description (optional) Type ? Grand Prize Daily Prize Weekly Prize Monthly…" at bounding box center [788, 523] width 1187 height 488
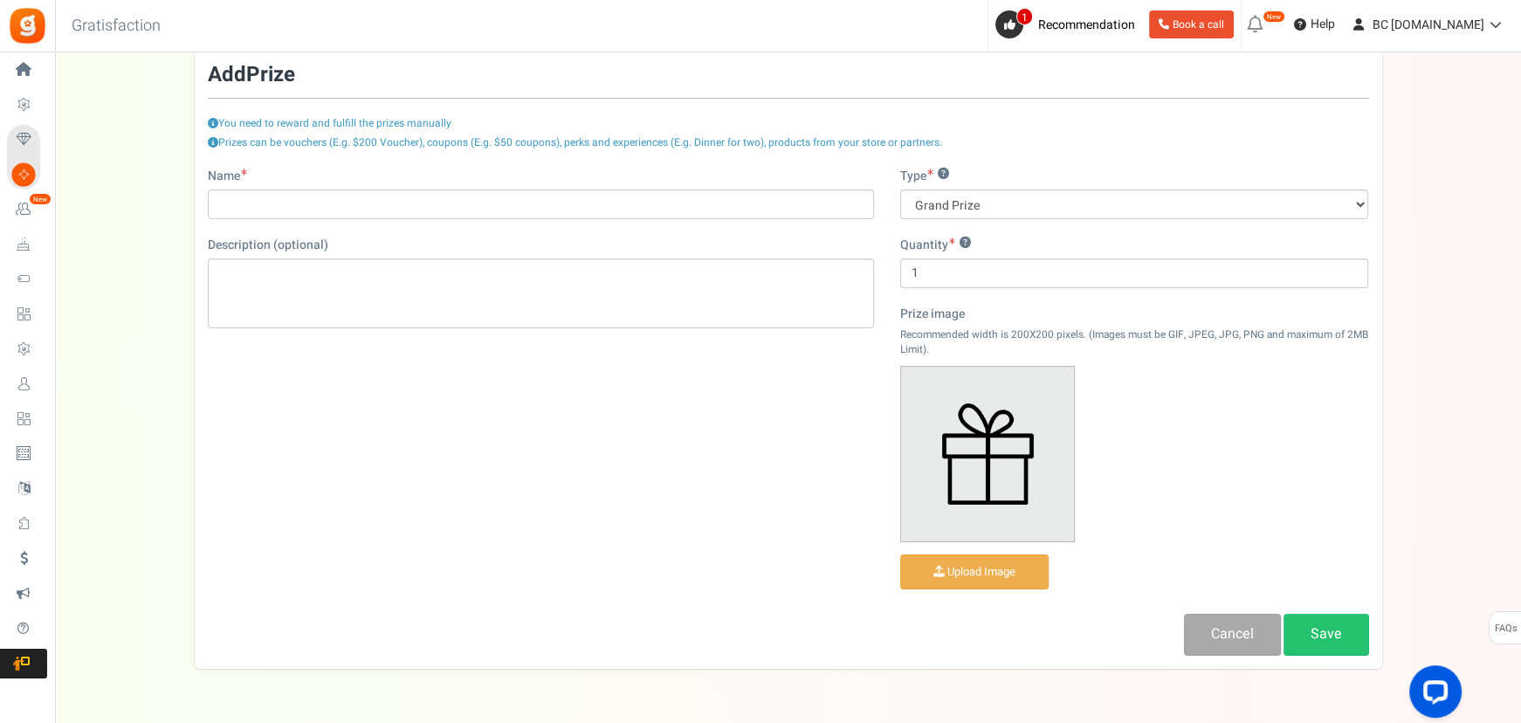
scroll to position [172, 0]
